Goal: Find specific page/section: Find specific page/section

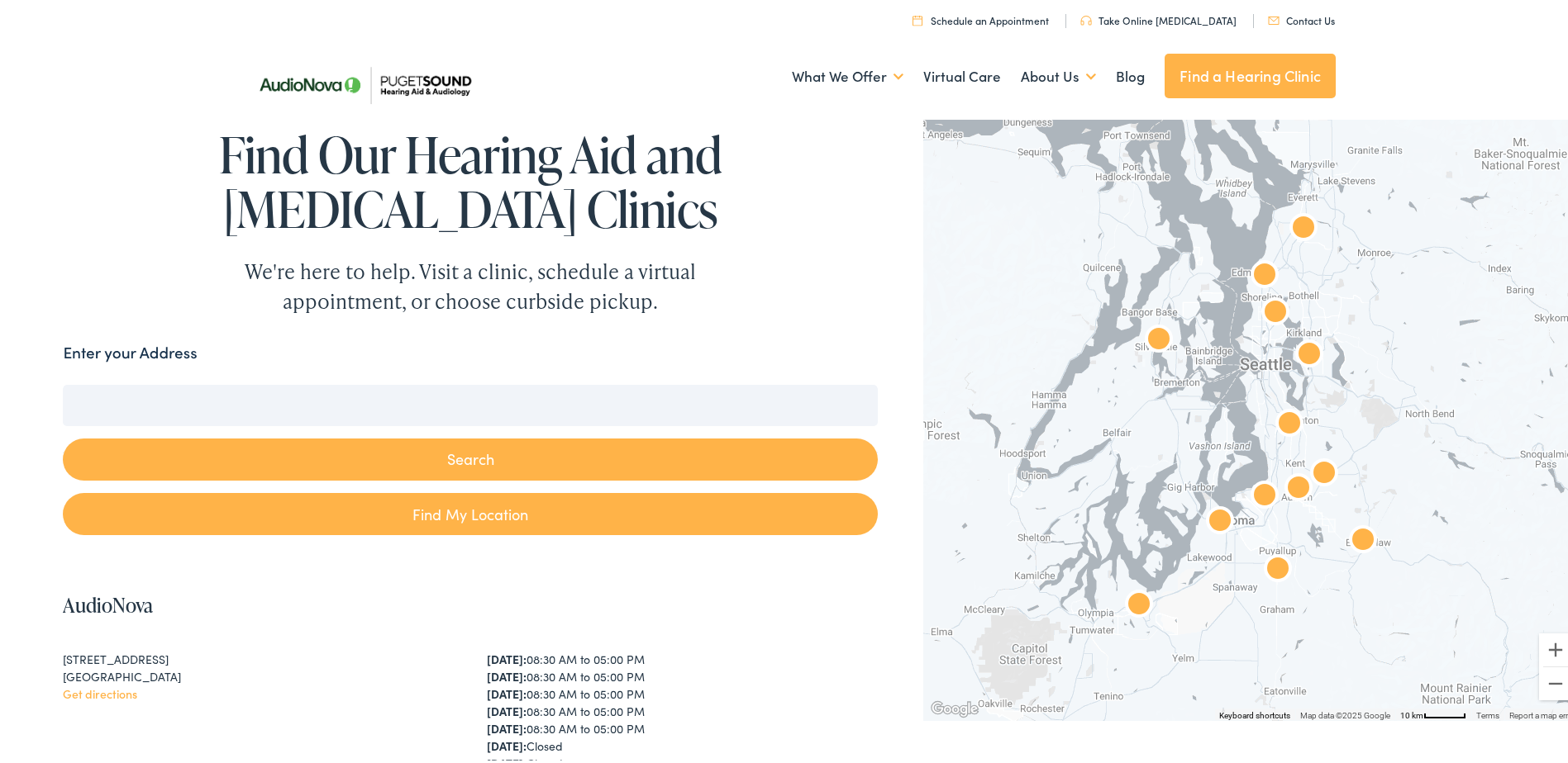
click at [391, 406] on input "Enter your Address" at bounding box center [469, 402] width 814 height 41
click at [166, 410] on input "Enter your Address" at bounding box center [469, 402] width 814 height 41
paste input "3345 Westminster Dr SE Port Orchard, Washington, 98366"
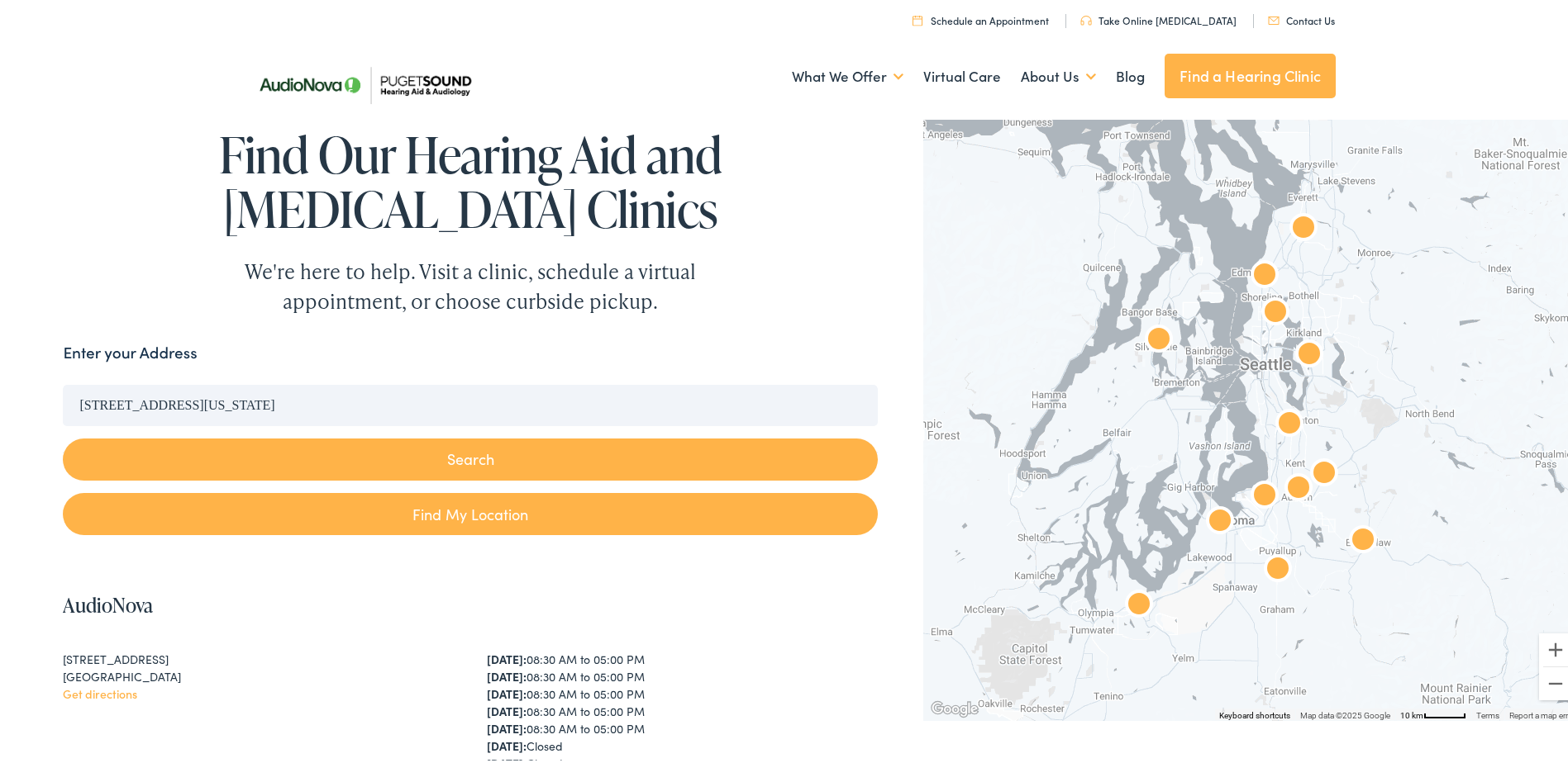
click at [571, 460] on button "Search" at bounding box center [469, 457] width 814 height 42
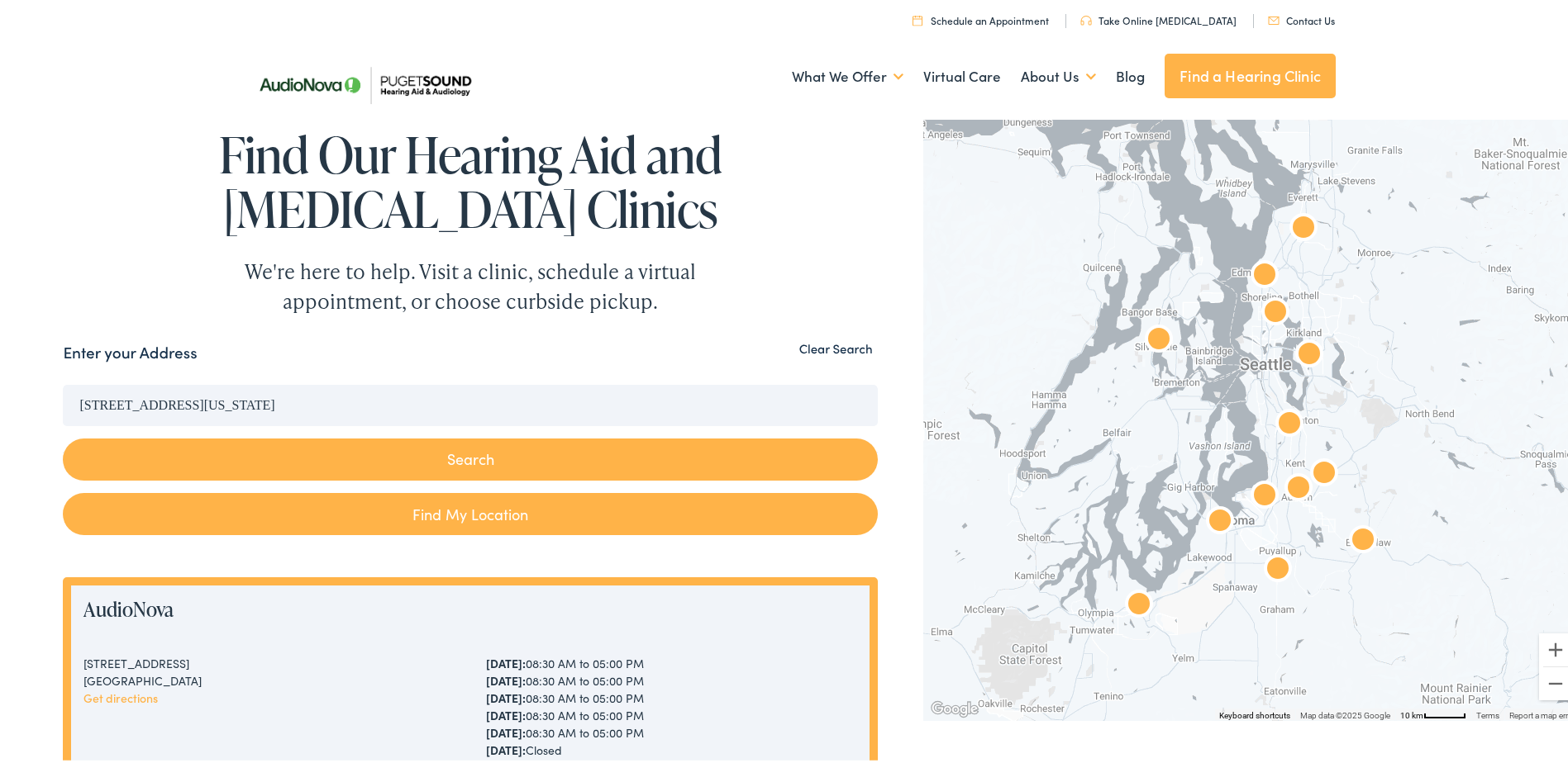
click at [571, 460] on button "Search" at bounding box center [469, 457] width 814 height 42
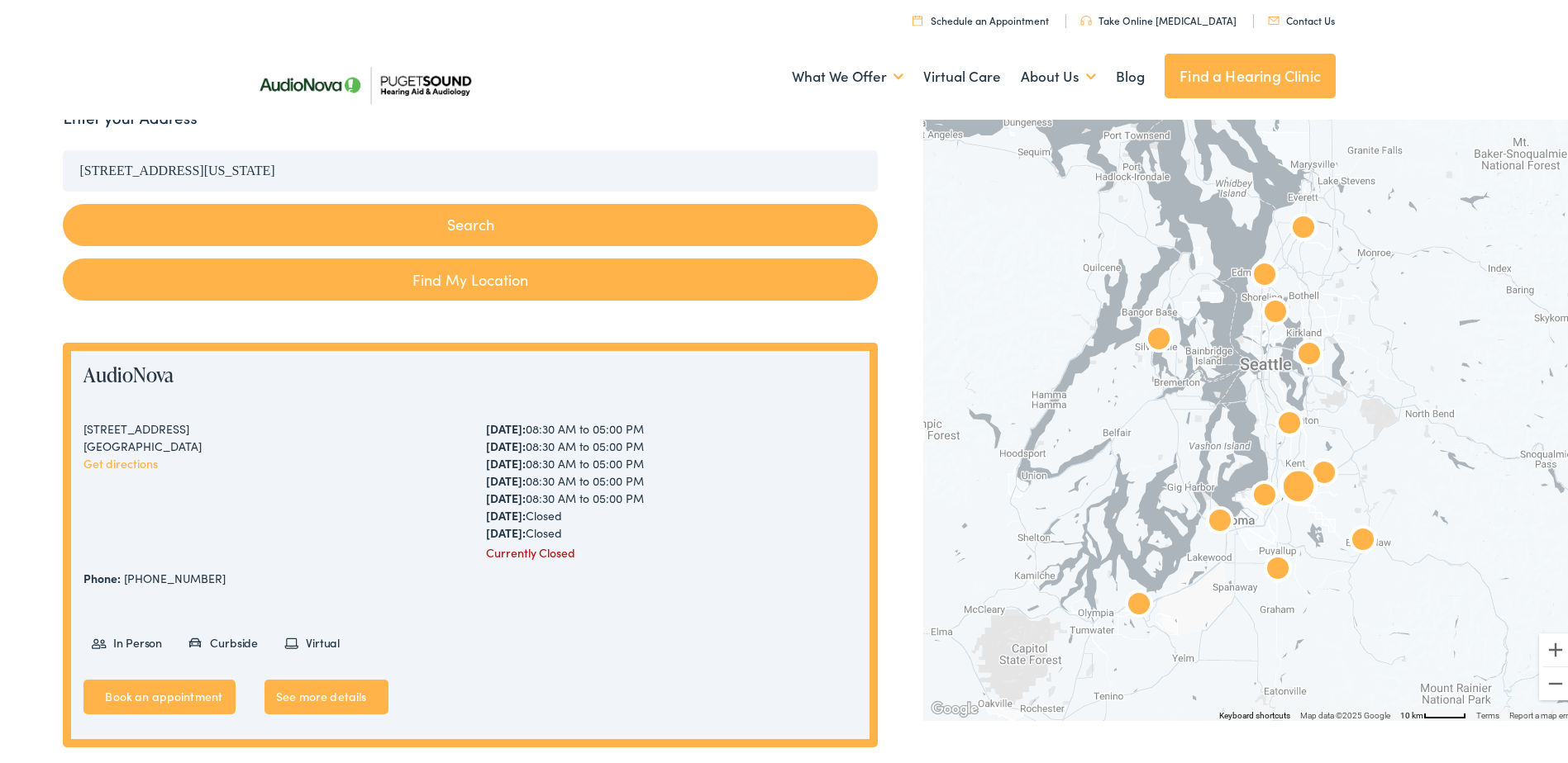
scroll to position [83, 0]
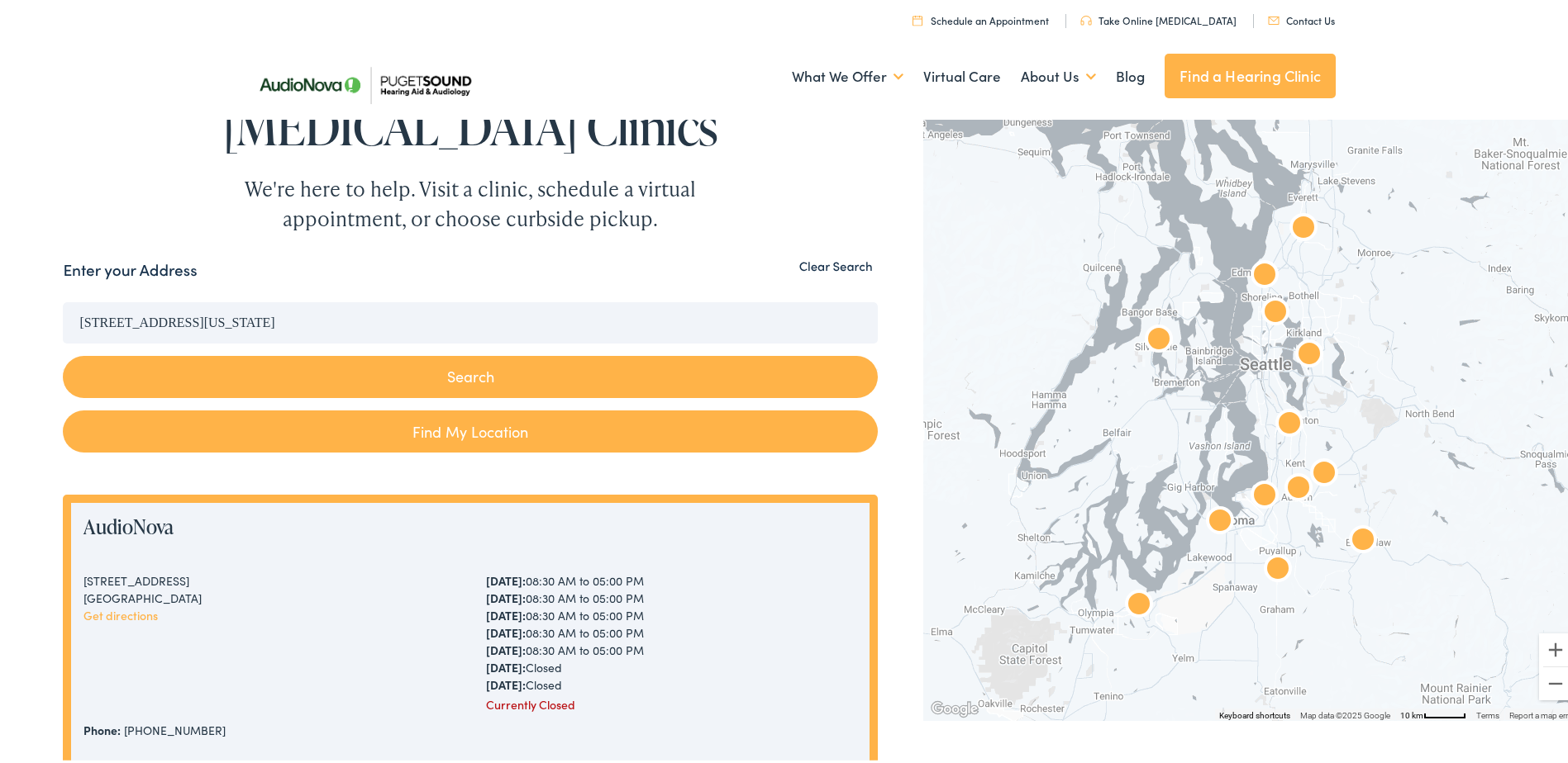
click at [471, 373] on button "Search" at bounding box center [469, 374] width 814 height 42
drag, startPoint x: 471, startPoint y: 373, endPoint x: 459, endPoint y: 433, distance: 61.2
click at [471, 374] on button "Search" at bounding box center [469, 374] width 814 height 42
click at [460, 435] on link "Find My Location" at bounding box center [469, 429] width 814 height 42
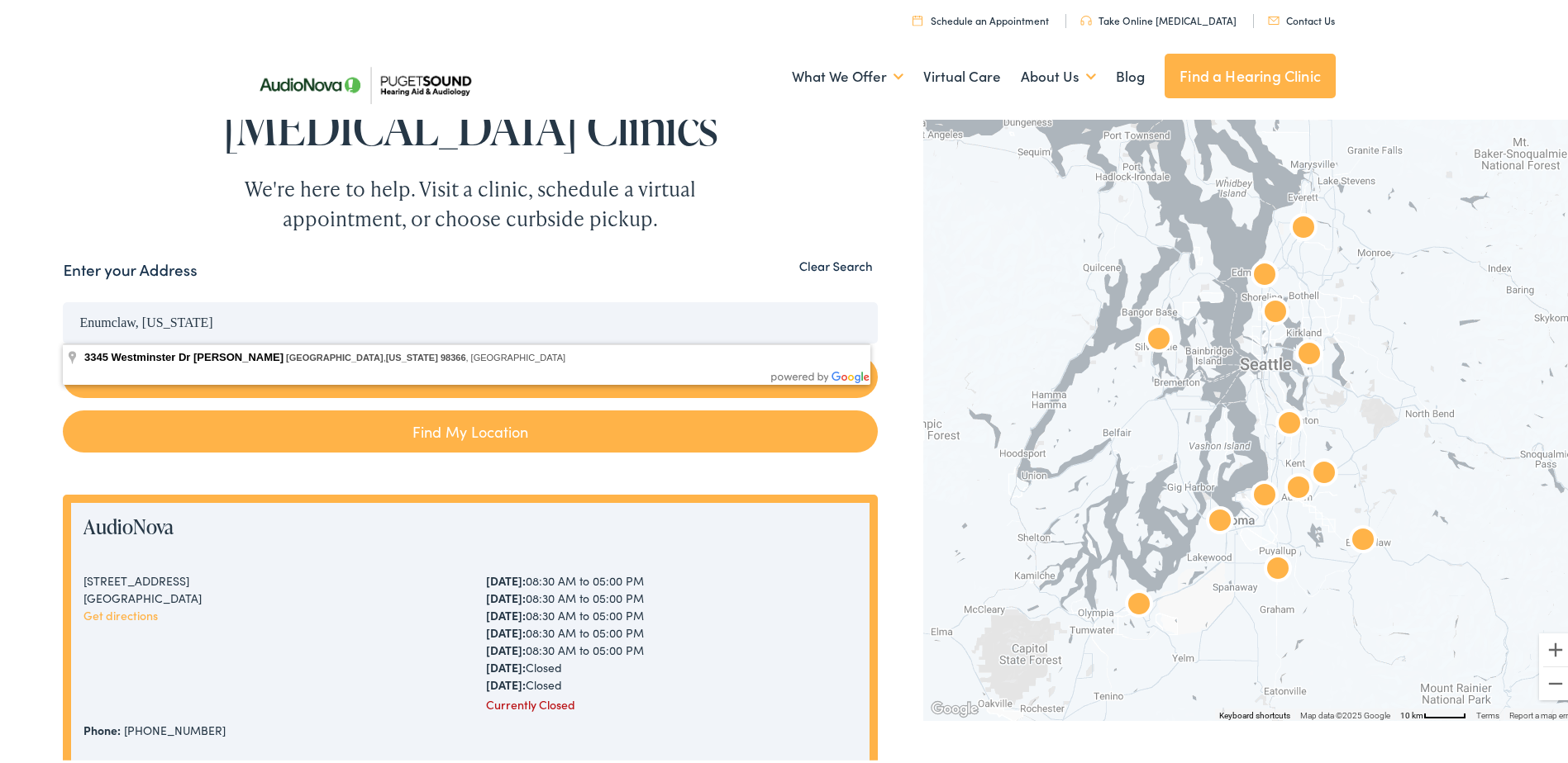
click at [289, 327] on input "Enumclaw, Washington" at bounding box center [469, 319] width 814 height 41
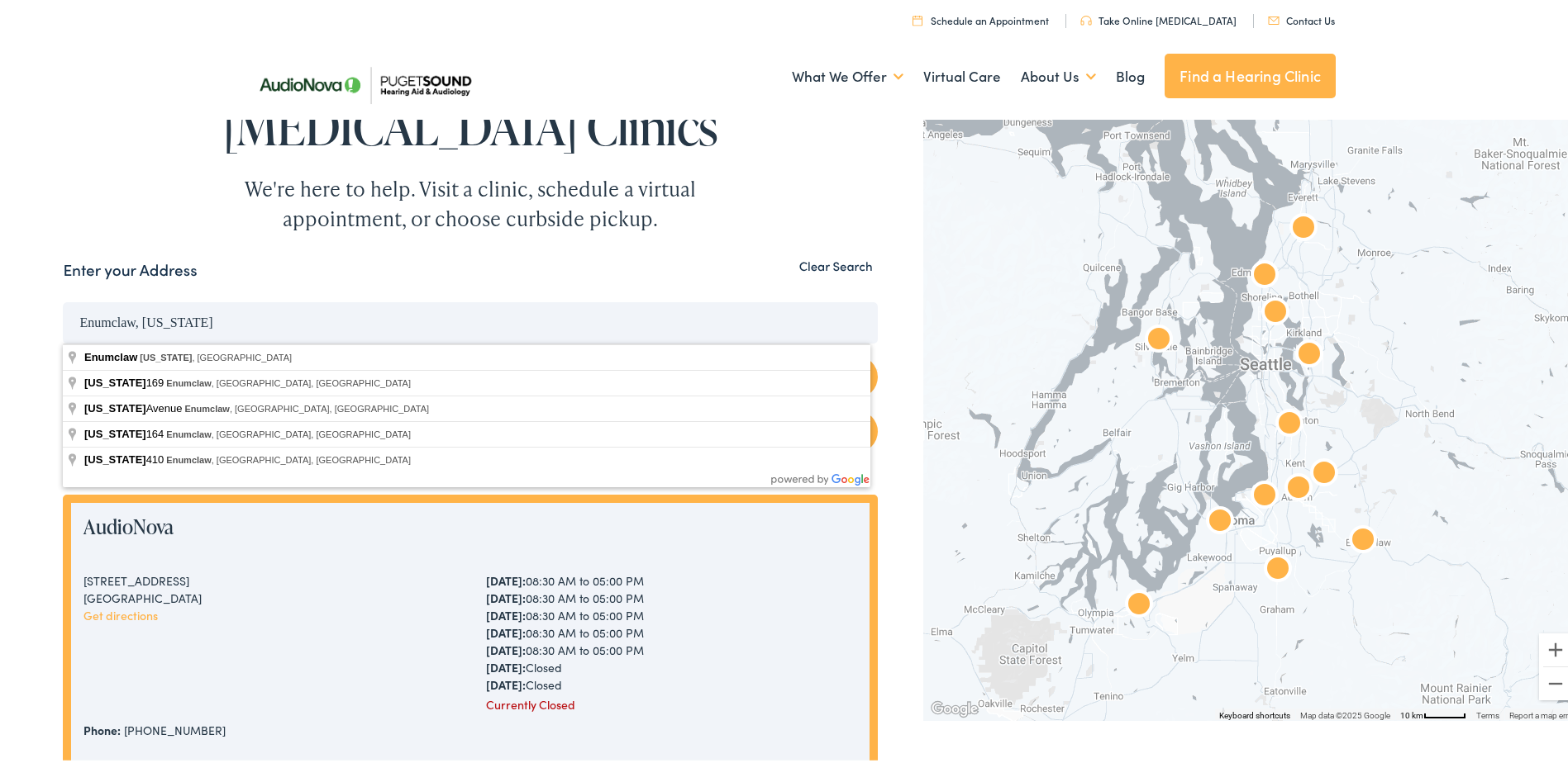
drag, startPoint x: 289, startPoint y: 324, endPoint x: 10, endPoint y: 322, distance: 279.0
paste input "3345 Westminster Dr SE Port Orchard, Washington, 98366"
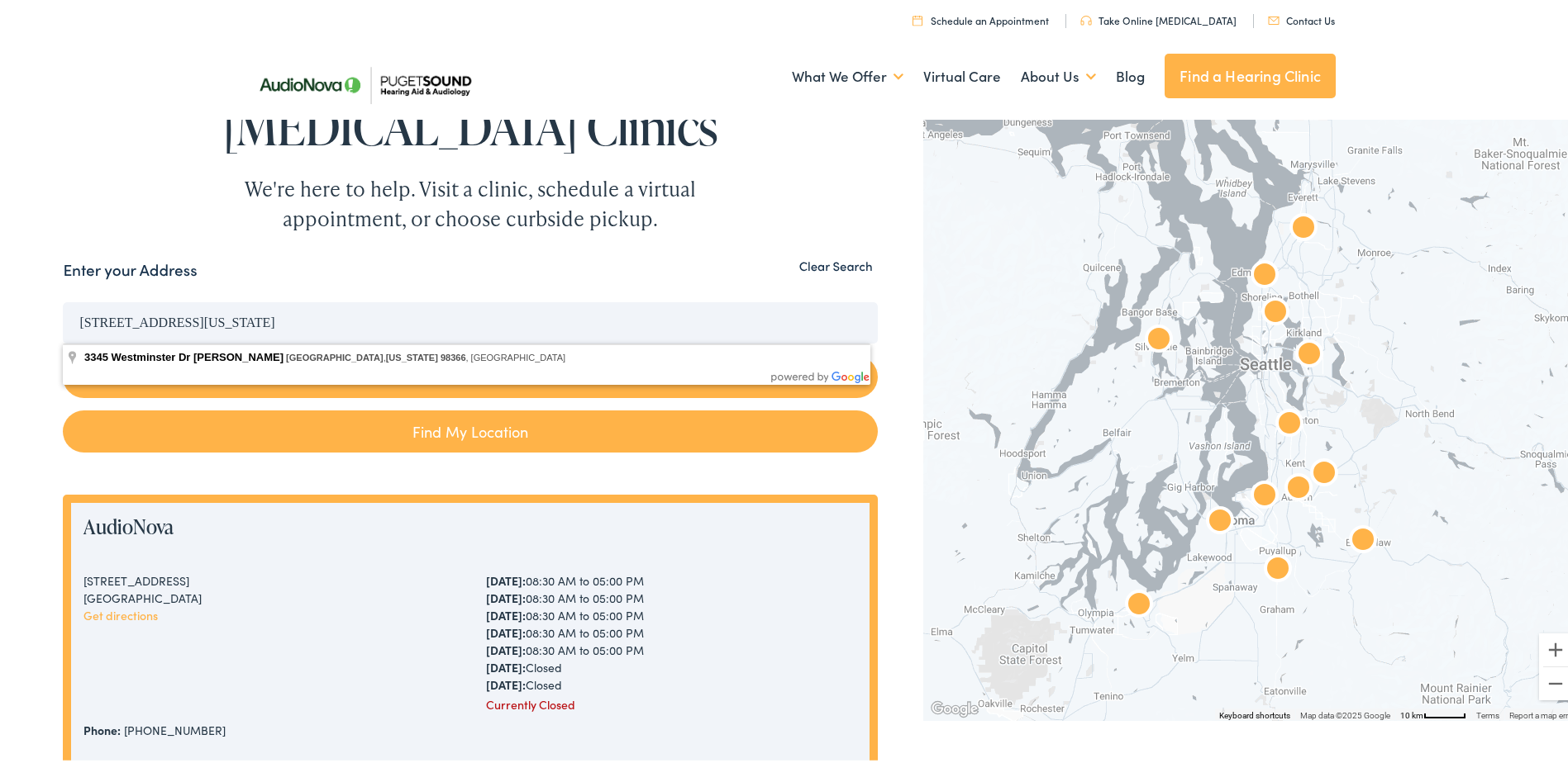
drag, startPoint x: 458, startPoint y: 427, endPoint x: 462, endPoint y: 436, distance: 9.8
click at [458, 426] on link "Find My Location" at bounding box center [469, 429] width 814 height 42
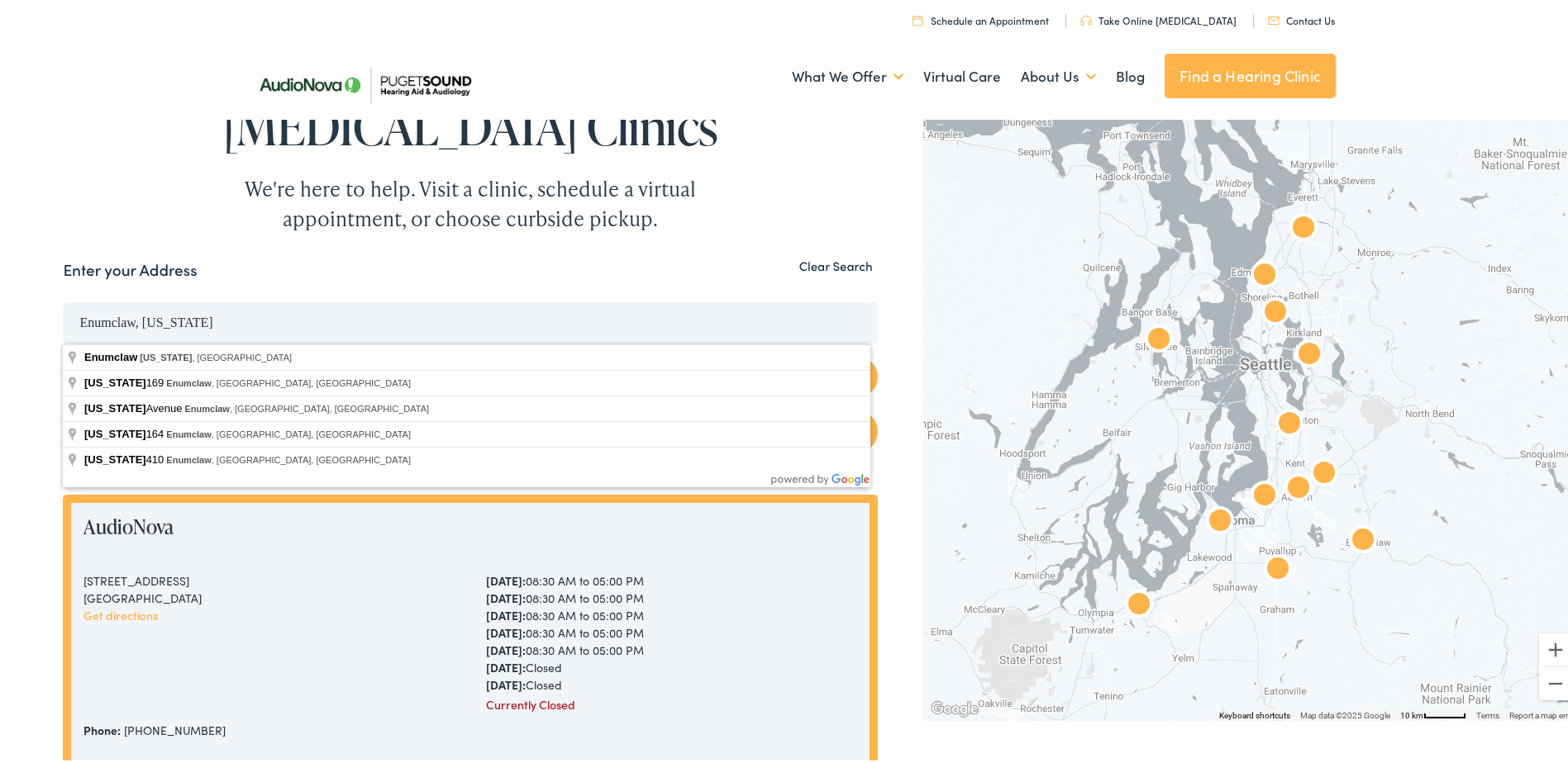
drag, startPoint x: 284, startPoint y: 330, endPoint x: -57, endPoint y: 327, distance: 341.0
paste input "3345 Westminster Dr SE Port Orchard, Washington, 98366"
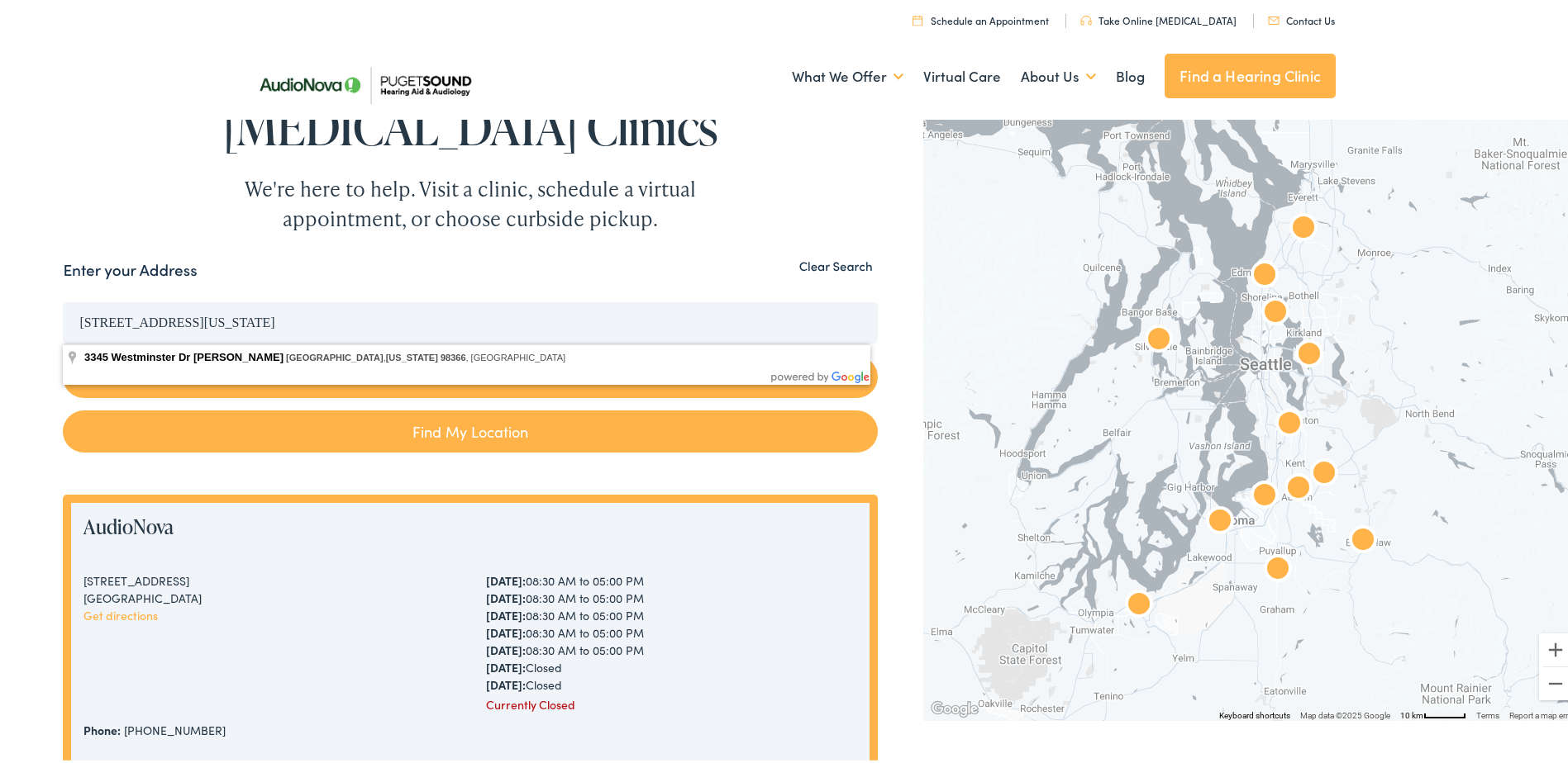
type input "3345 Westminster Dr SE Port Orchard, Washington, 98366"
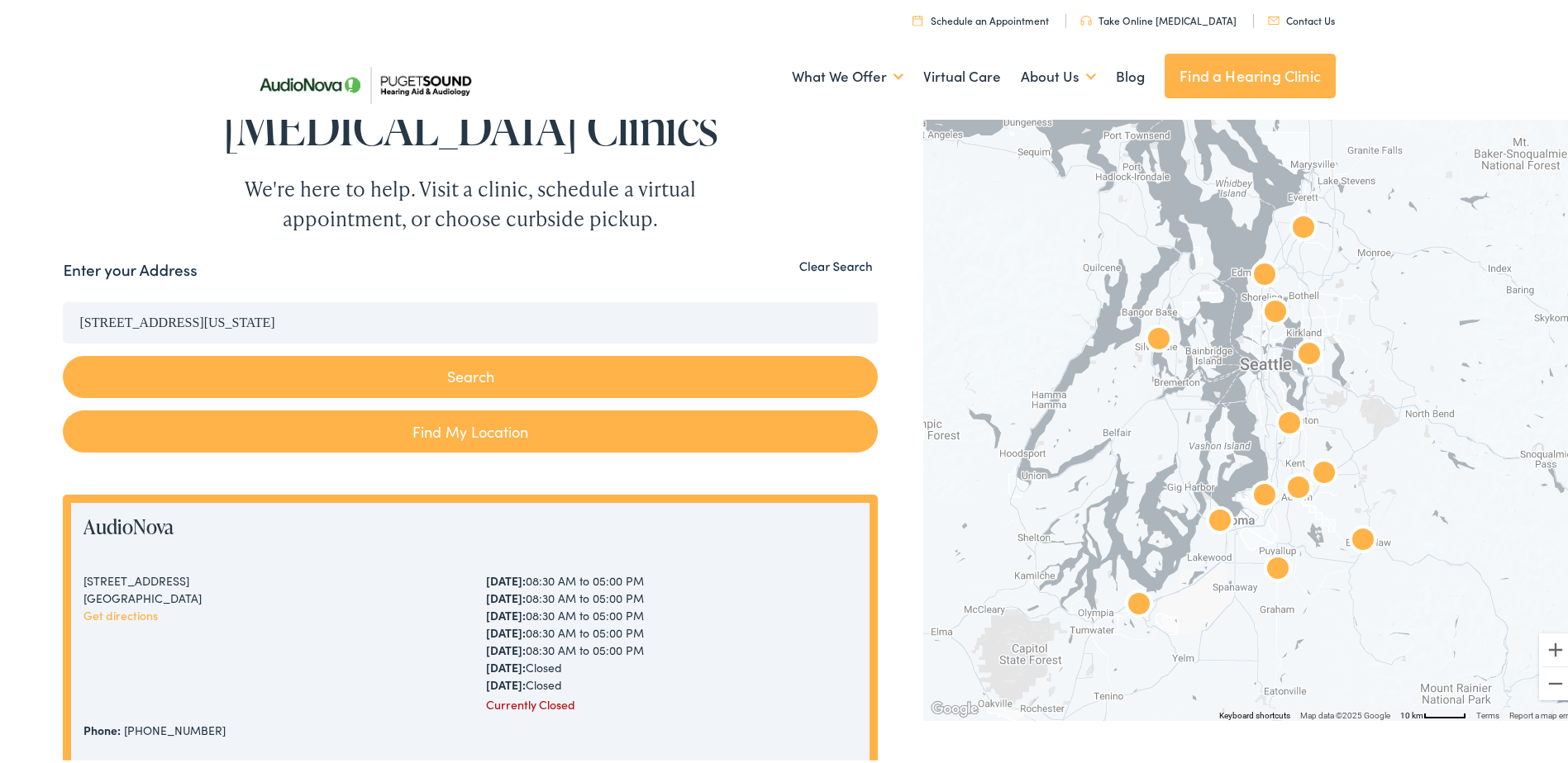
click at [856, 179] on div "Find Our Hearing Aid and Audiology Clinics We're here to help. Visit a clinic, …" at bounding box center [469, 136] width 814 height 189
click at [770, 371] on button "Search" at bounding box center [469, 374] width 814 height 42
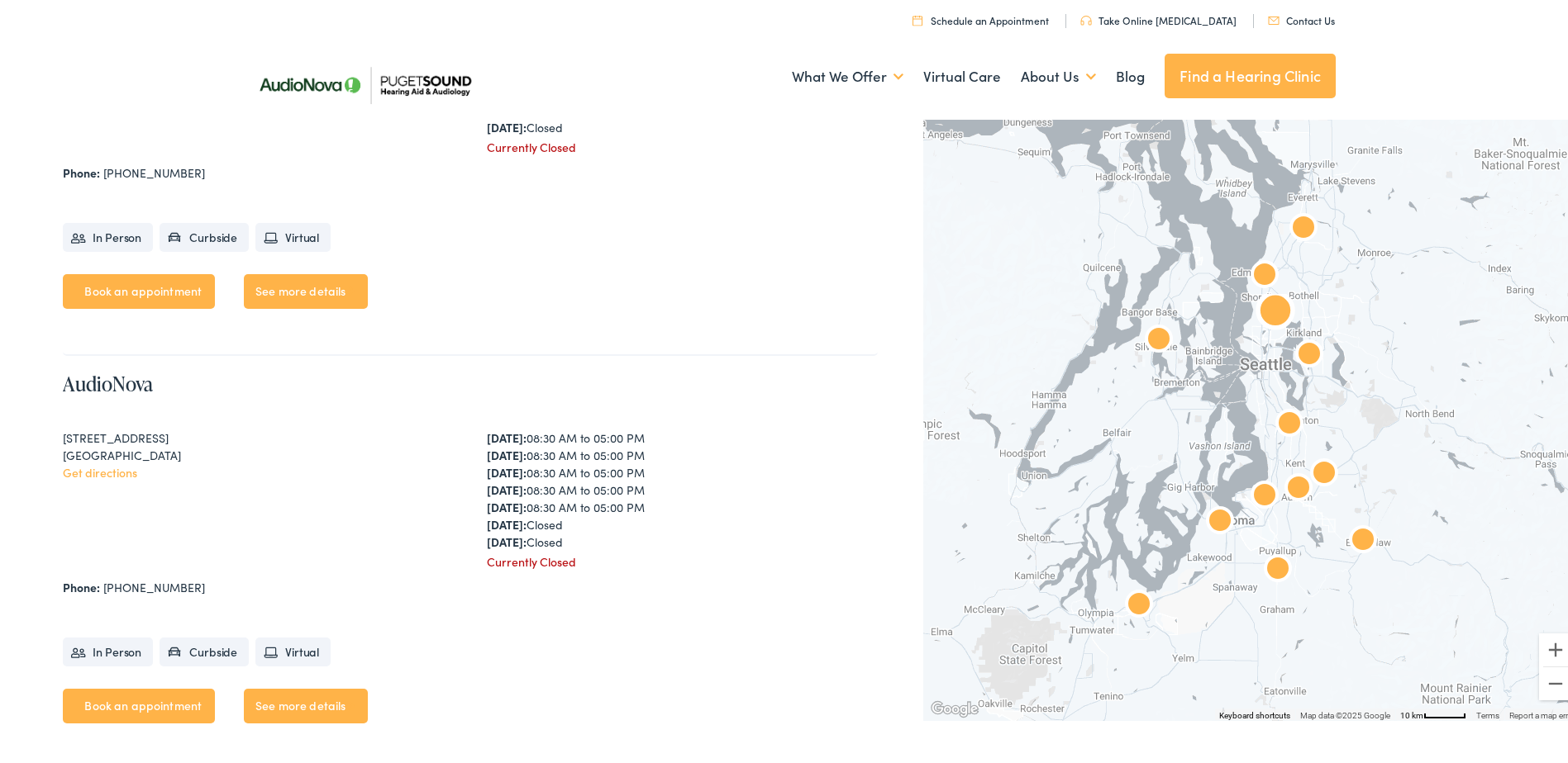
scroll to position [4379, 0]
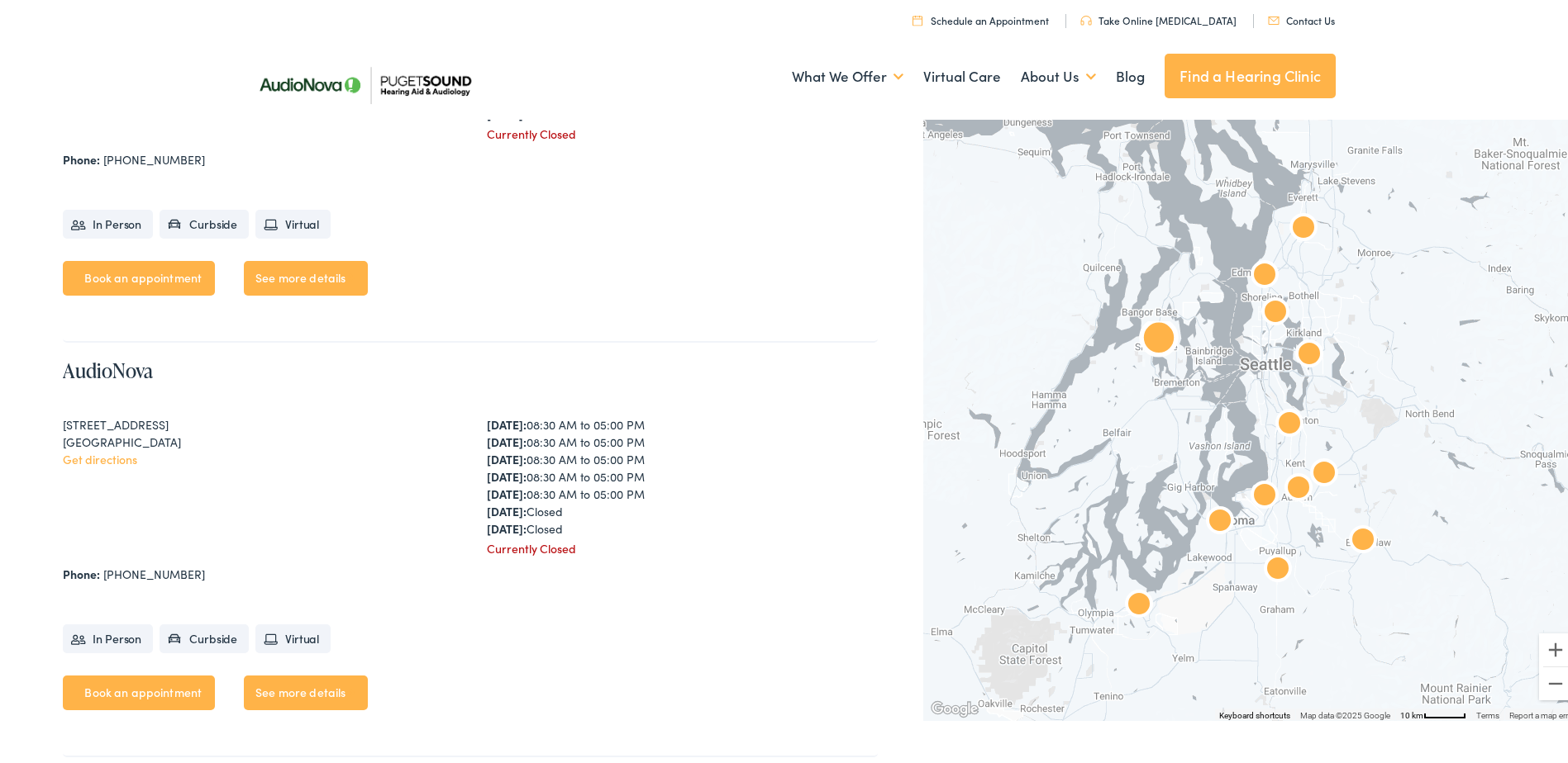
click at [293, 683] on link "See more details" at bounding box center [306, 690] width 124 height 35
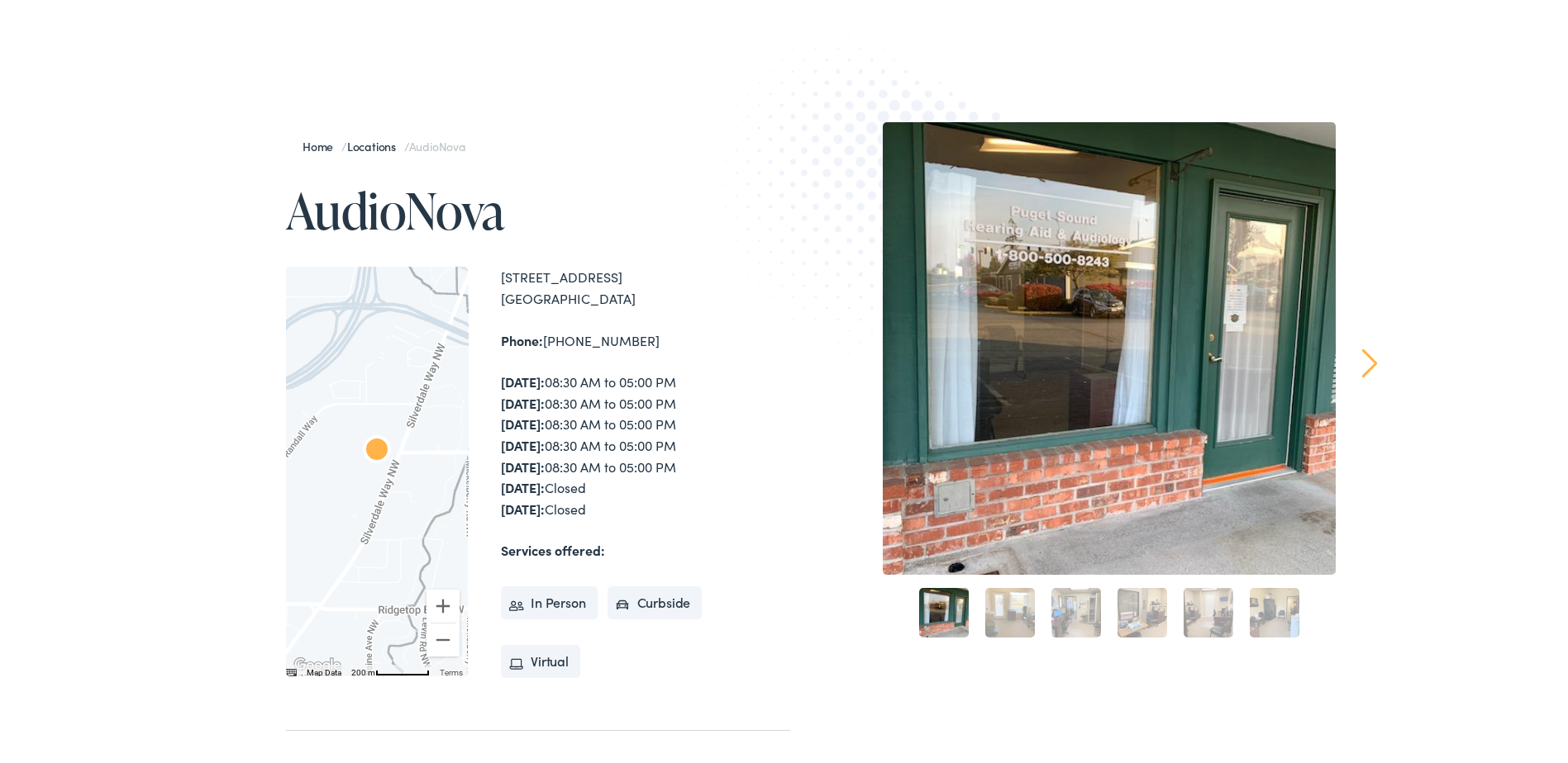
scroll to position [331, 0]
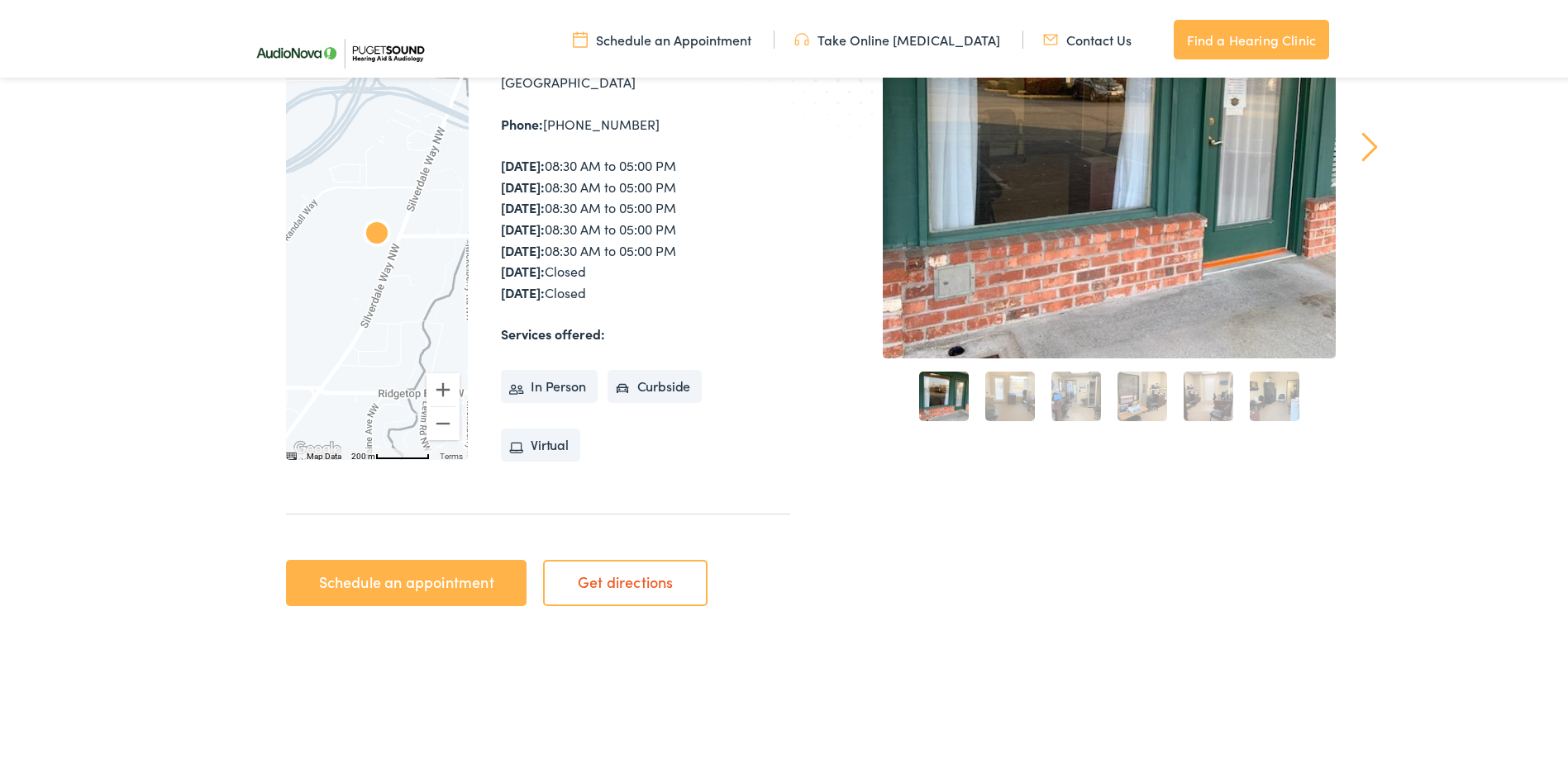
click at [637, 584] on link "Get directions" at bounding box center [625, 580] width 165 height 46
